Goal: Transaction & Acquisition: Purchase product/service

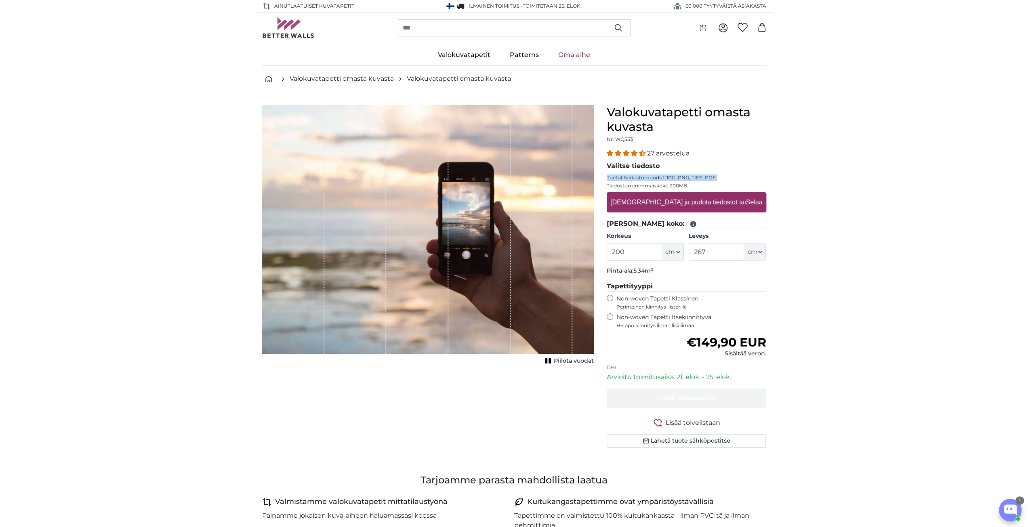
drag, startPoint x: 603, startPoint y: 176, endPoint x: 729, endPoint y: 175, distance: 125.2
click at [729, 175] on div "Valokuvatapetti omasta kuvasta Nr. WQ553 27 arvostelua Valitse tiedosto Tuetut …" at bounding box center [686, 286] width 172 height 362
click at [718, 181] on fieldset "Valitse tiedosto Tuetut tiedostomuodot JPG, PNG, TIFF, PDF. Tiedoston enimmäisk…" at bounding box center [687, 190] width 160 height 58
click at [671, 251] on span "cm" at bounding box center [669, 252] width 9 height 8
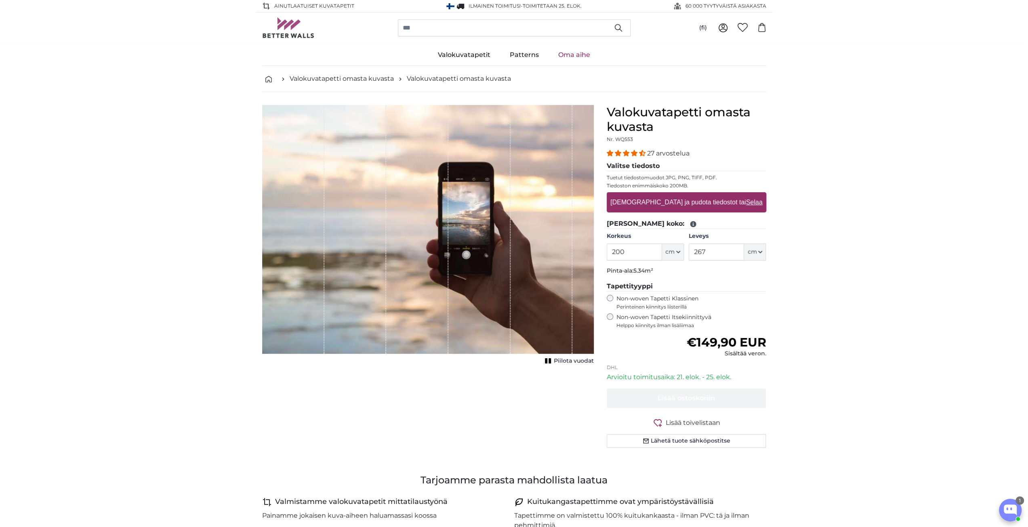
click at [636, 250] on input "200" at bounding box center [634, 252] width 55 height 17
type input "300"
click at [708, 249] on input "267" at bounding box center [716, 252] width 55 height 17
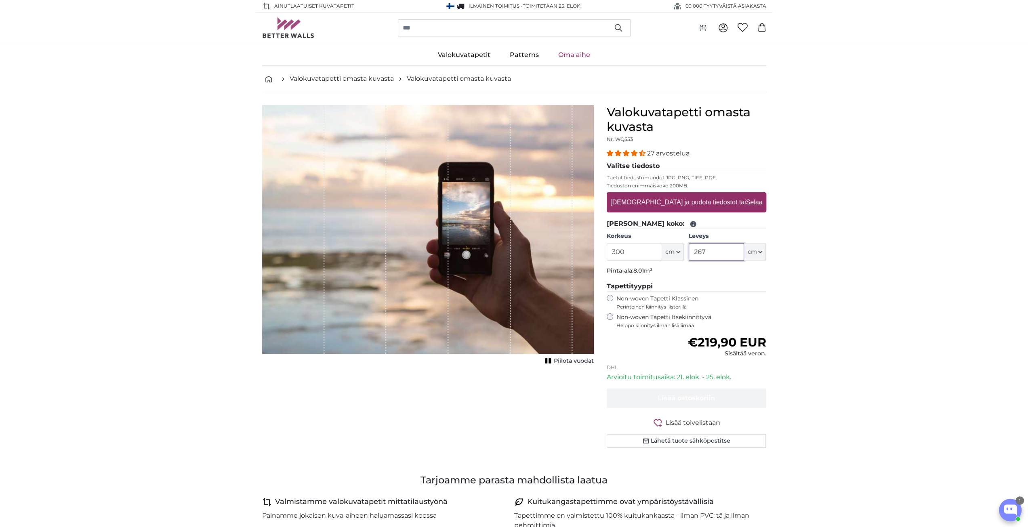
click at [708, 249] on input "267" at bounding box center [716, 252] width 55 height 17
type input "400"
